Goal: Task Accomplishment & Management: Use online tool/utility

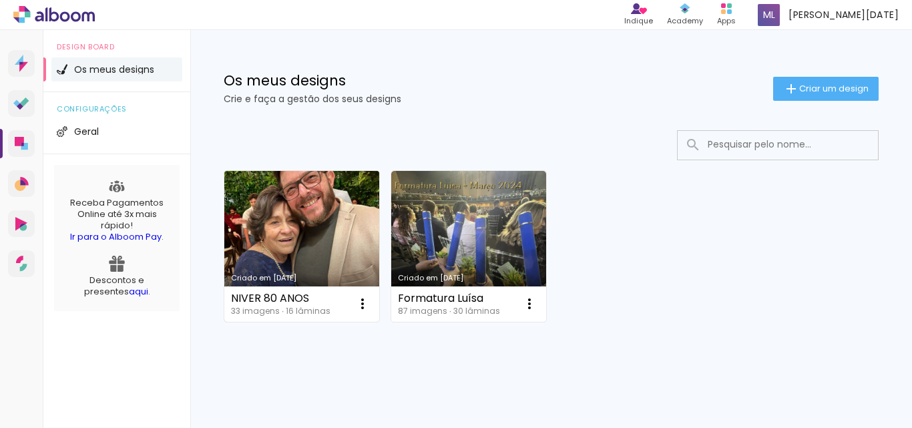
click at [282, 235] on link "Criado em [DATE]" at bounding box center [301, 246] width 155 height 151
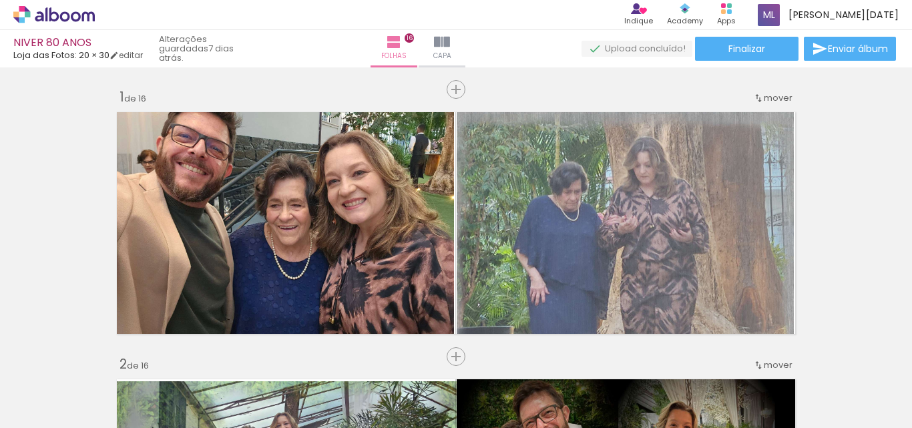
scroll to position [0, 1669]
click at [864, 388] on div at bounding box center [857, 383] width 66 height 47
click at [851, 390] on div at bounding box center [857, 383] width 66 height 47
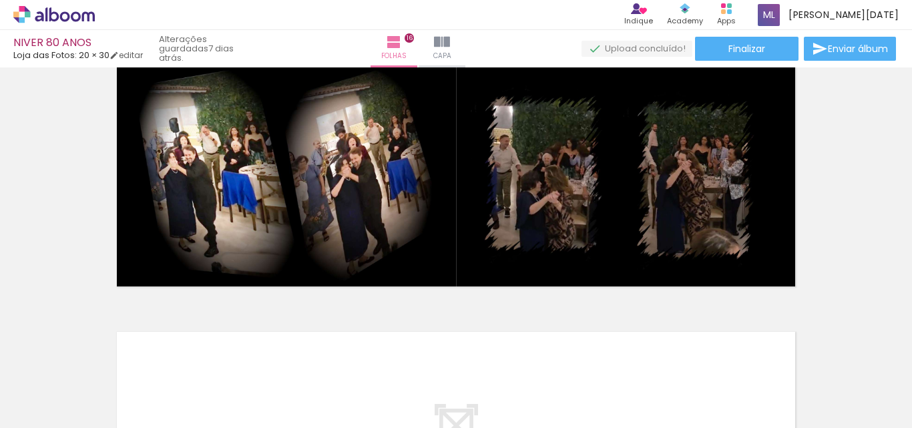
scroll to position [4047, 0]
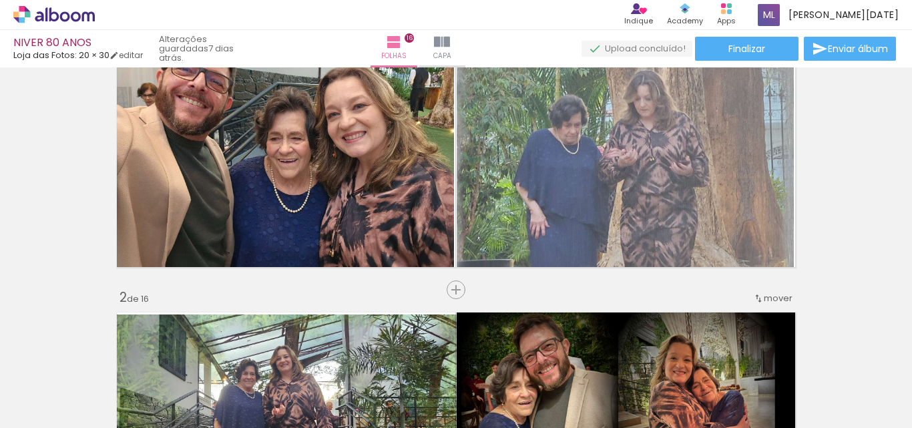
scroll to position [200, 0]
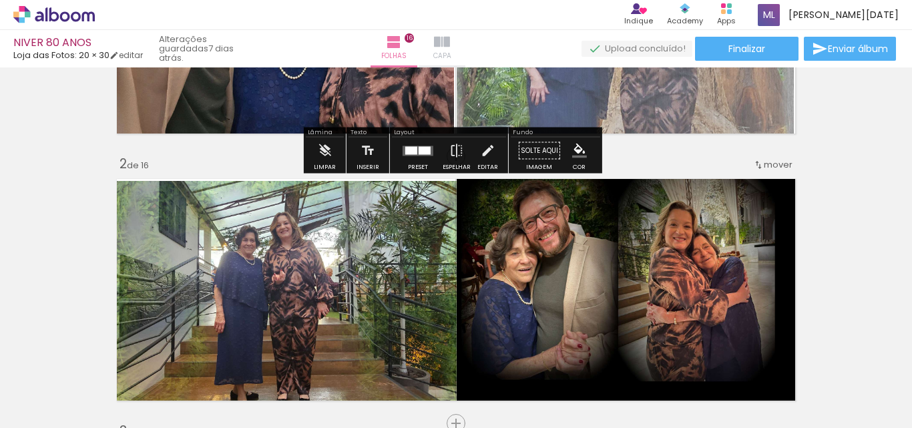
click at [450, 46] on iron-icon at bounding box center [442, 42] width 16 height 16
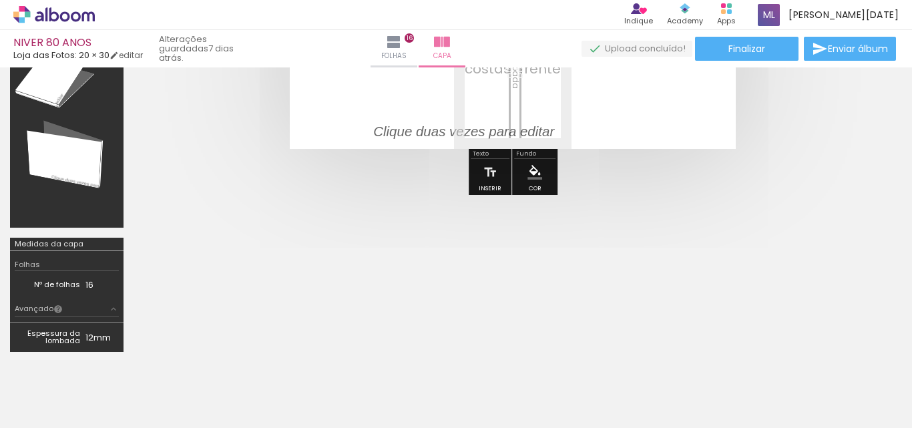
scroll to position [196, 0]
